Goal: Task Accomplishment & Management: Manage account settings

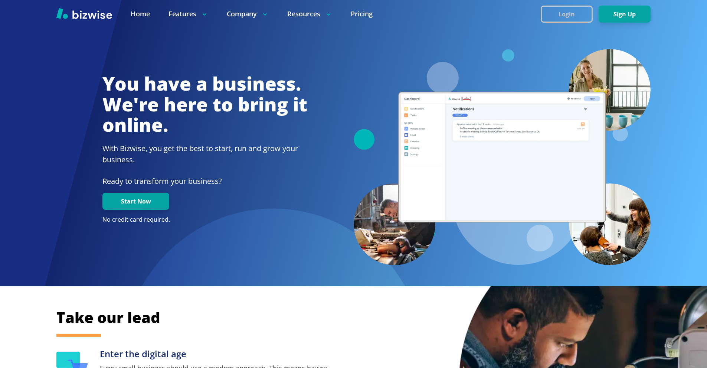
drag, startPoint x: 0, startPoint y: 0, endPoint x: 562, endPoint y: 12, distance: 561.9
click at [562, 12] on button "Login" at bounding box center [567, 14] width 52 height 17
